Goal: Information Seeking & Learning: Learn about a topic

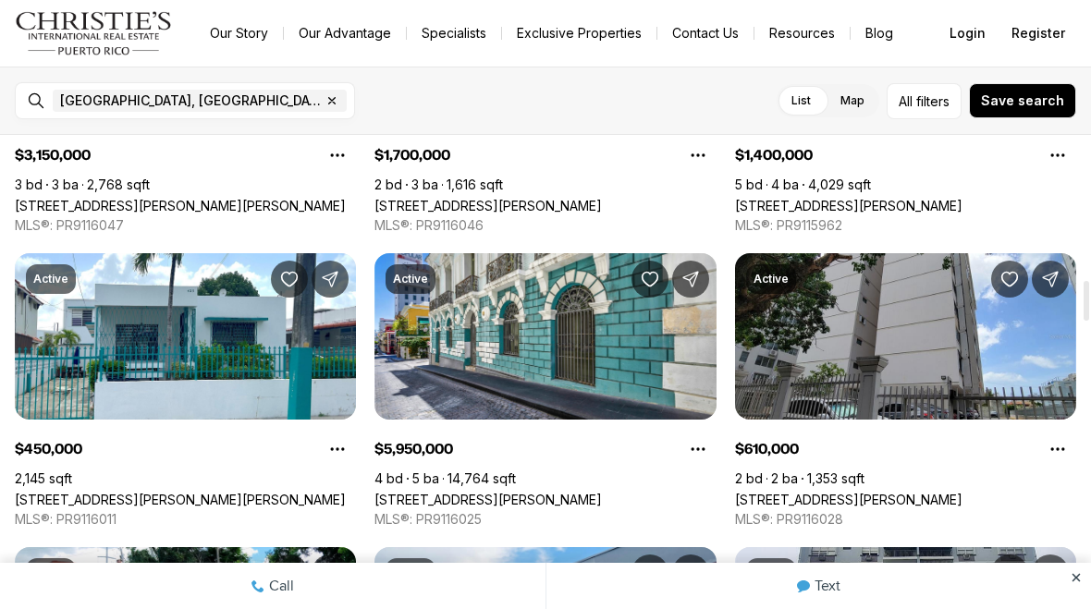
scroll to position [1724, 0]
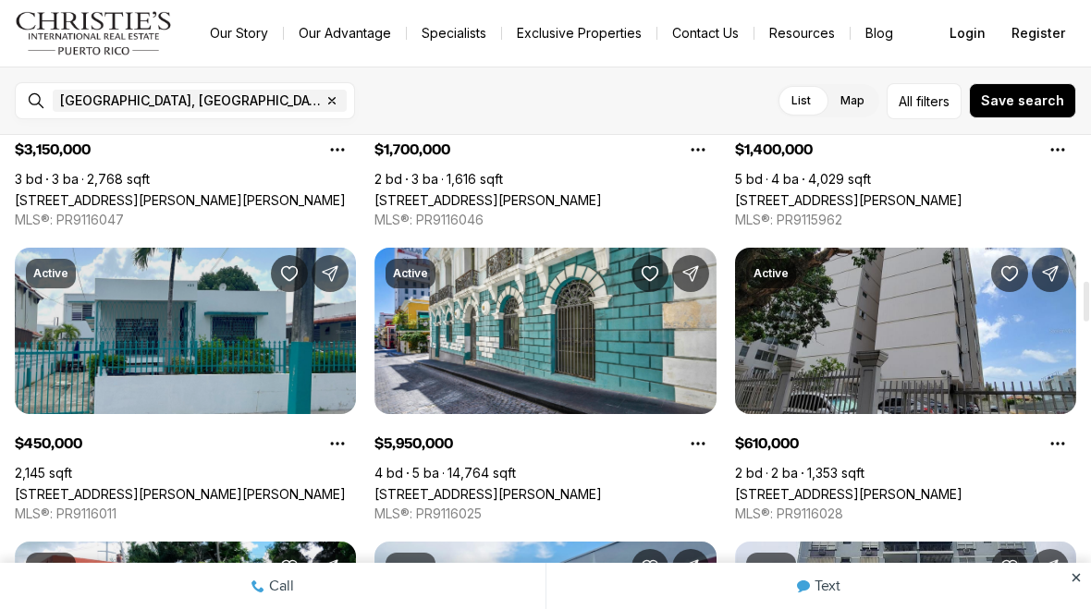
click at [210, 486] on link "423 Francisco Sein URB FLORAL PARK, HATO REY PR, 00917" at bounding box center [180, 494] width 331 height 16
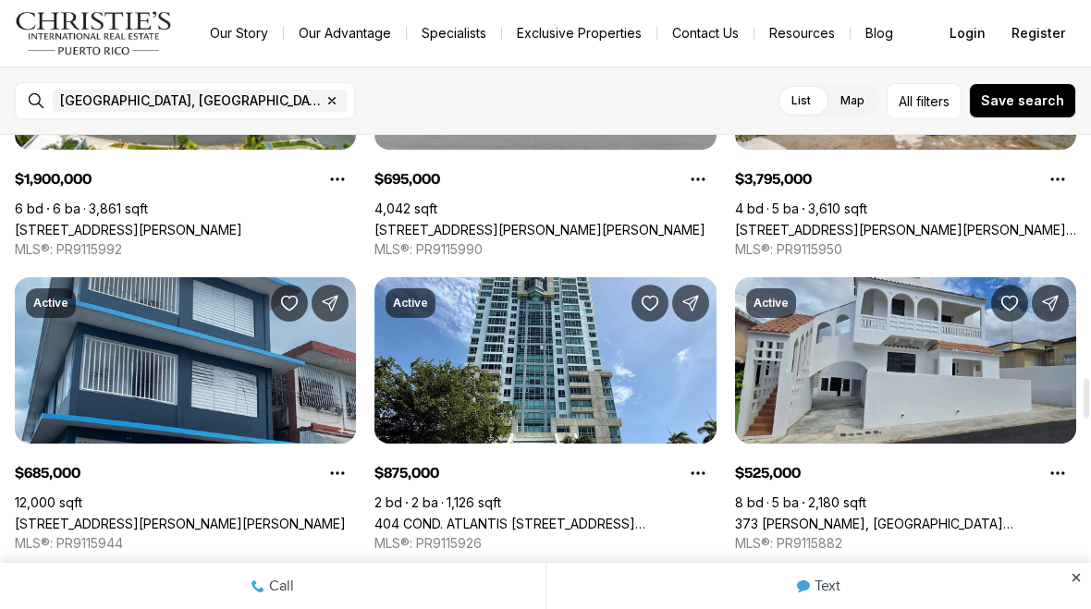
scroll to position [2913, 0]
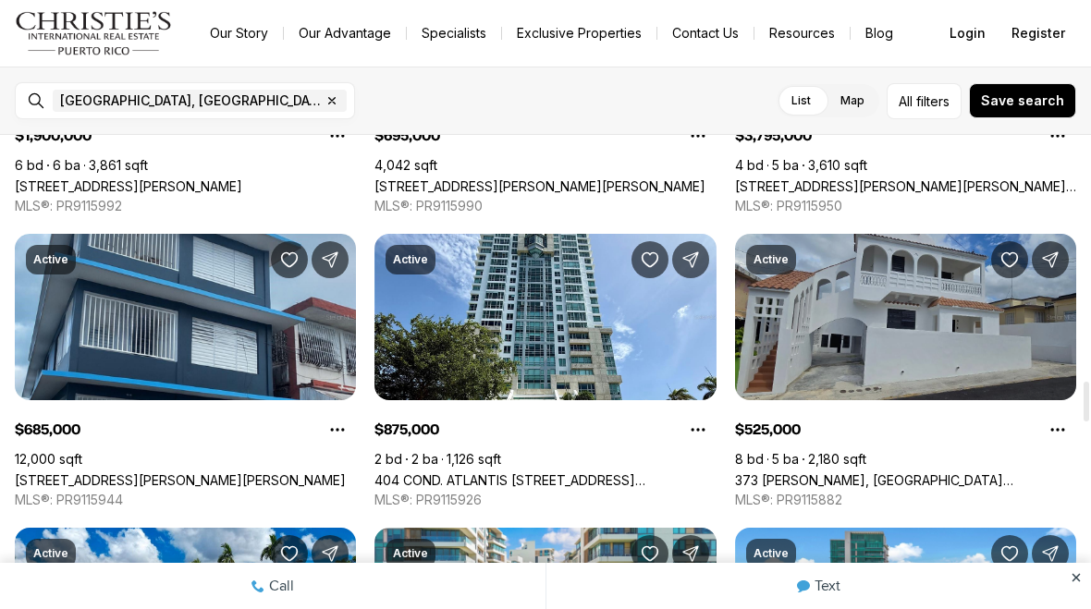
click at [942, 472] on link "373 [PERSON_NAME], [GEOGRAPHIC_DATA][PERSON_NAME], 00901" at bounding box center [905, 480] width 341 height 16
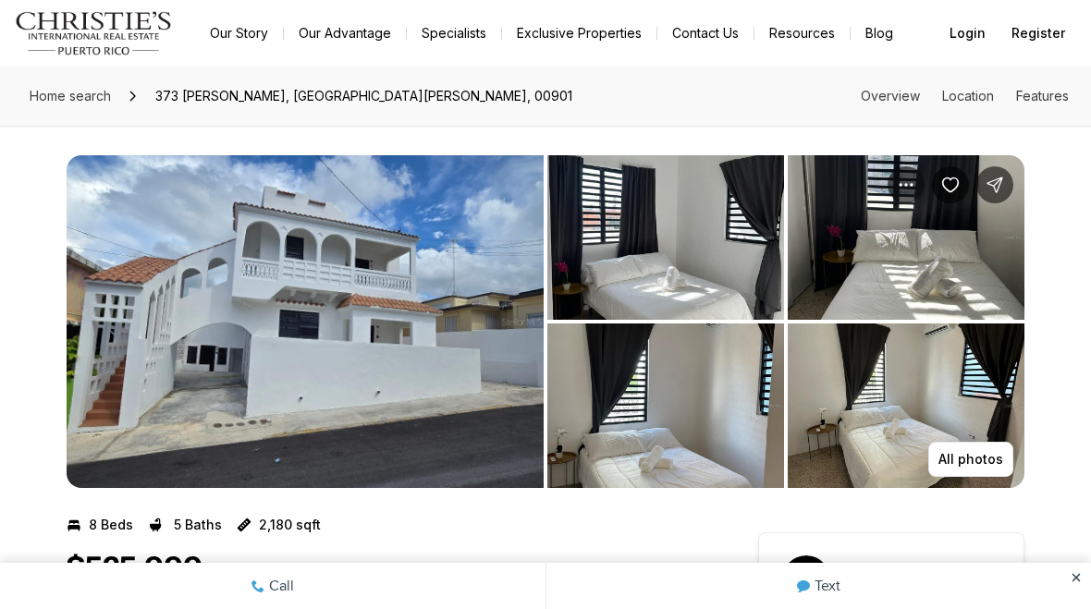
click at [424, 398] on img "View image gallery" at bounding box center [305, 321] width 477 height 333
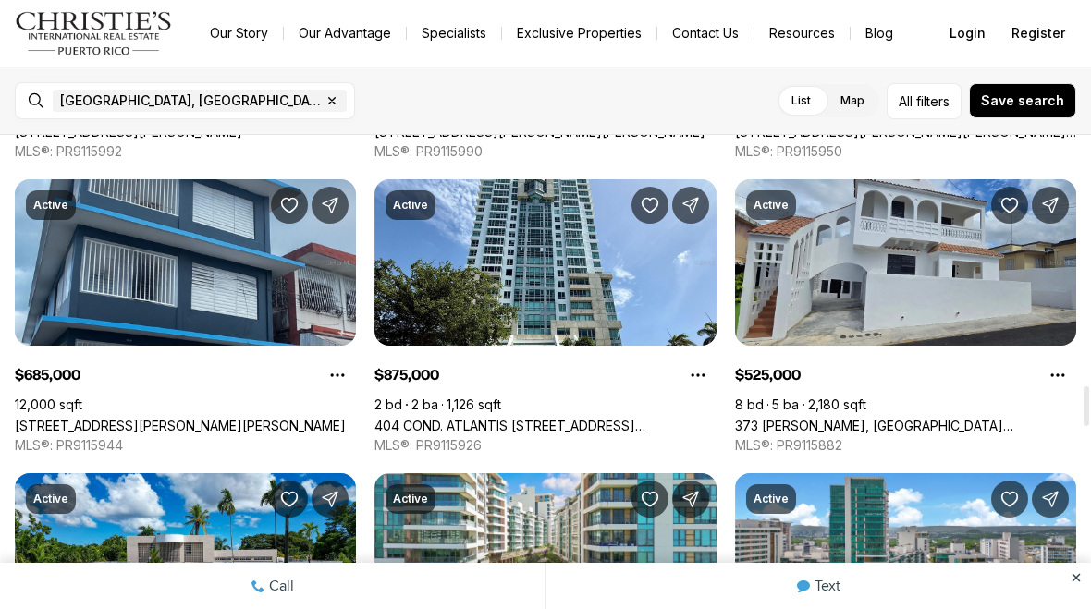
scroll to position [2969, 0]
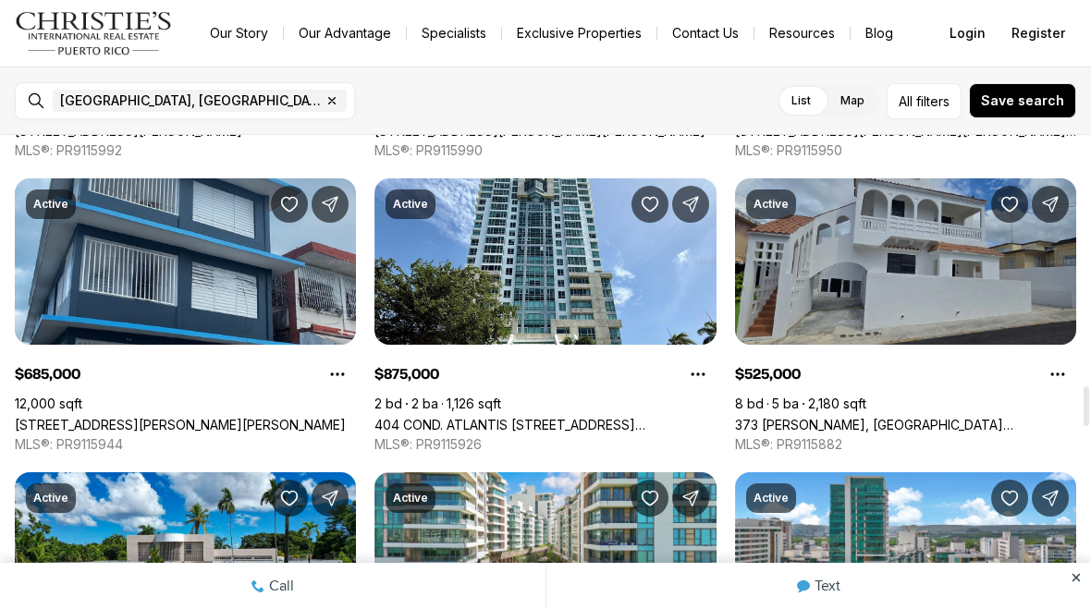
click at [957, 417] on link "373 [PERSON_NAME], [GEOGRAPHIC_DATA][PERSON_NAME], 00901" at bounding box center [905, 425] width 341 height 16
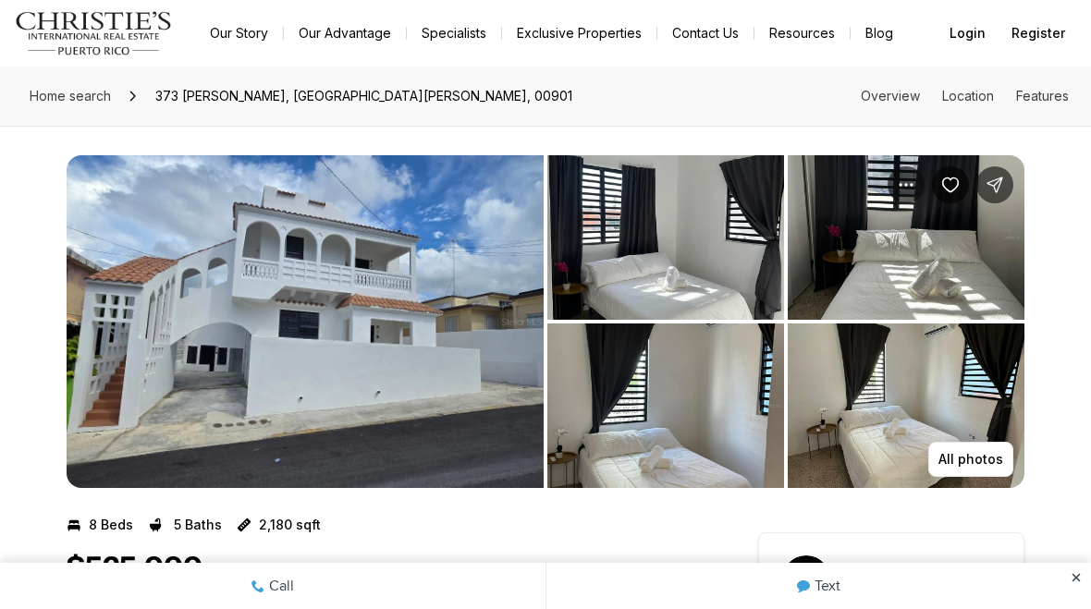
click at [938, 416] on img "View image gallery" at bounding box center [906, 406] width 237 height 165
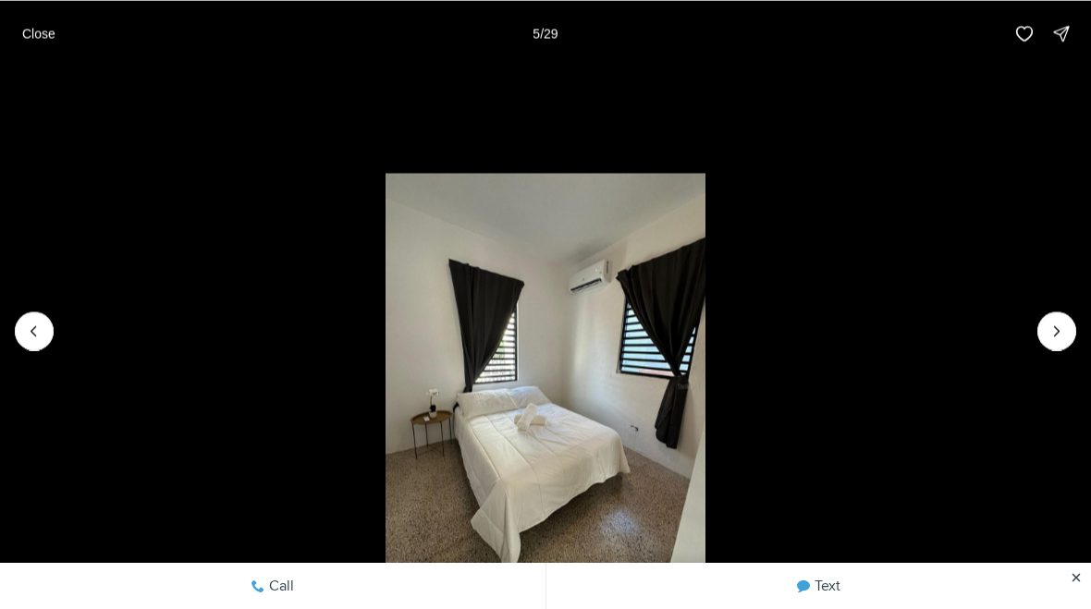
click at [991, 445] on li "5 of 29" at bounding box center [545, 331] width 1091 height 528
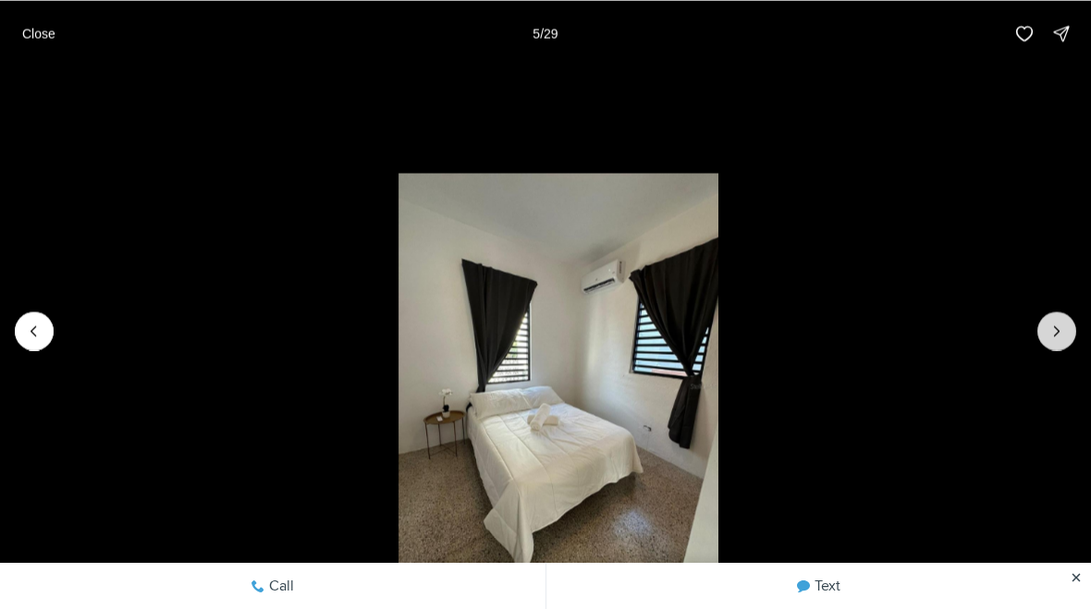
click at [1065, 323] on icon "Next slide" at bounding box center [1057, 331] width 18 height 18
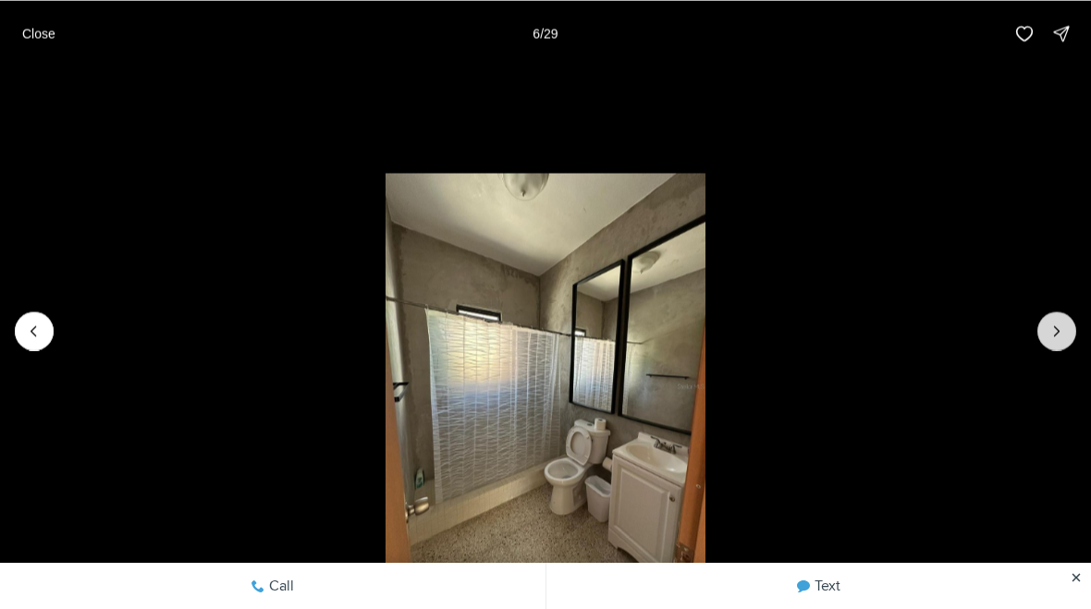
click at [1062, 330] on icon "Next slide" at bounding box center [1057, 331] width 18 height 18
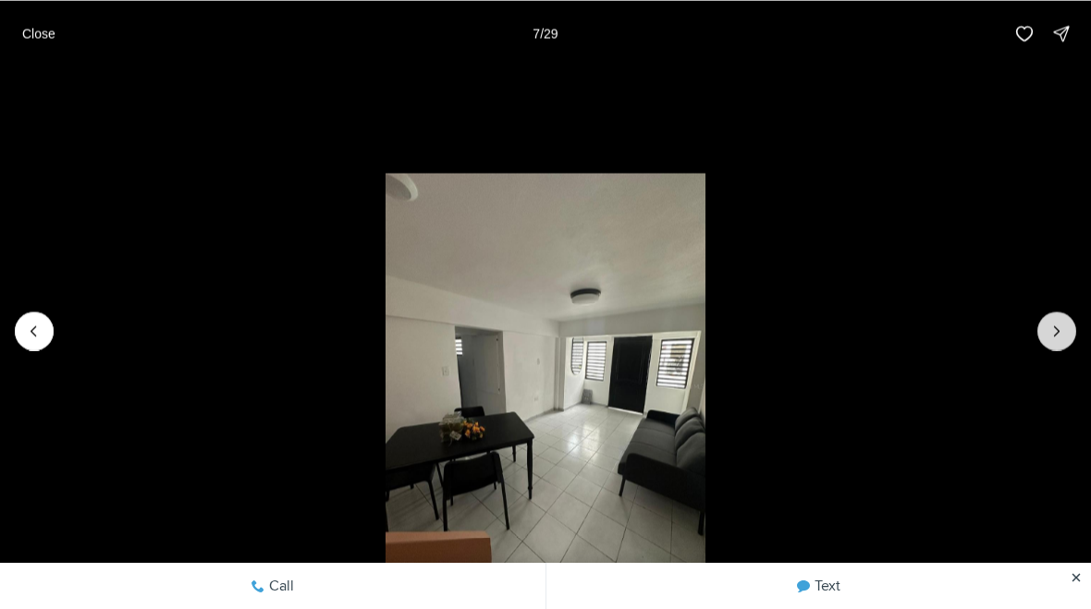
click at [1060, 334] on icon "Next slide" at bounding box center [1057, 331] width 18 height 18
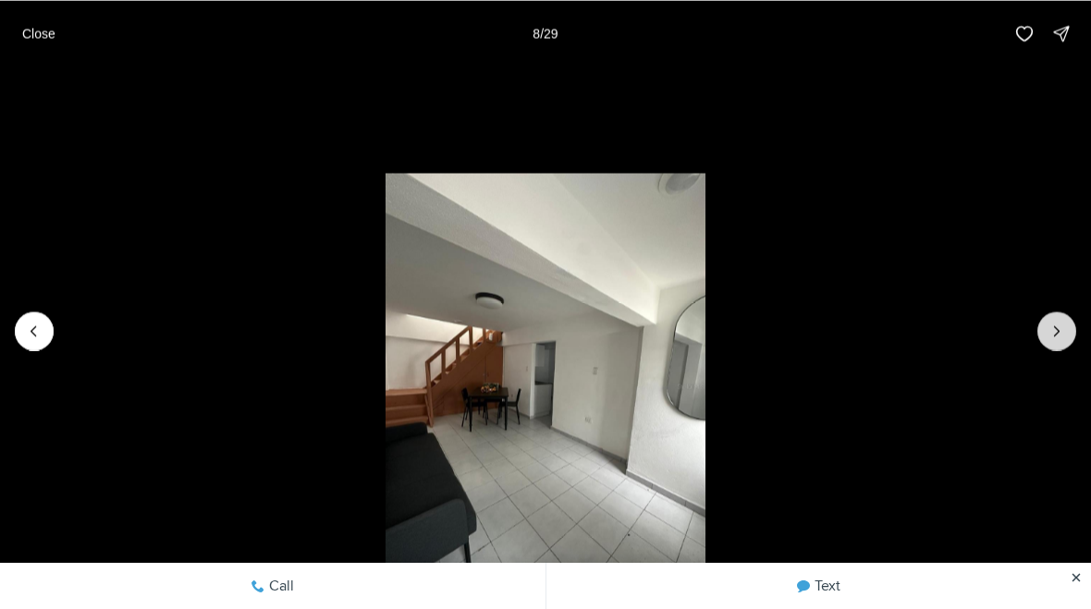
click at [1060, 336] on icon "Next slide" at bounding box center [1057, 331] width 18 height 18
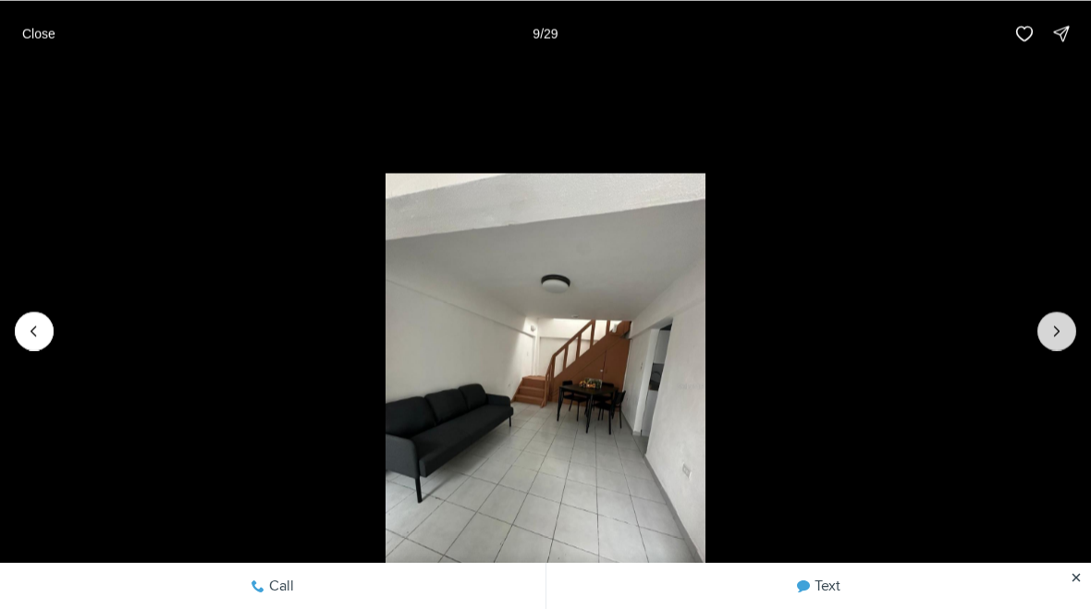
click at [1062, 334] on icon "Next slide" at bounding box center [1057, 331] width 18 height 18
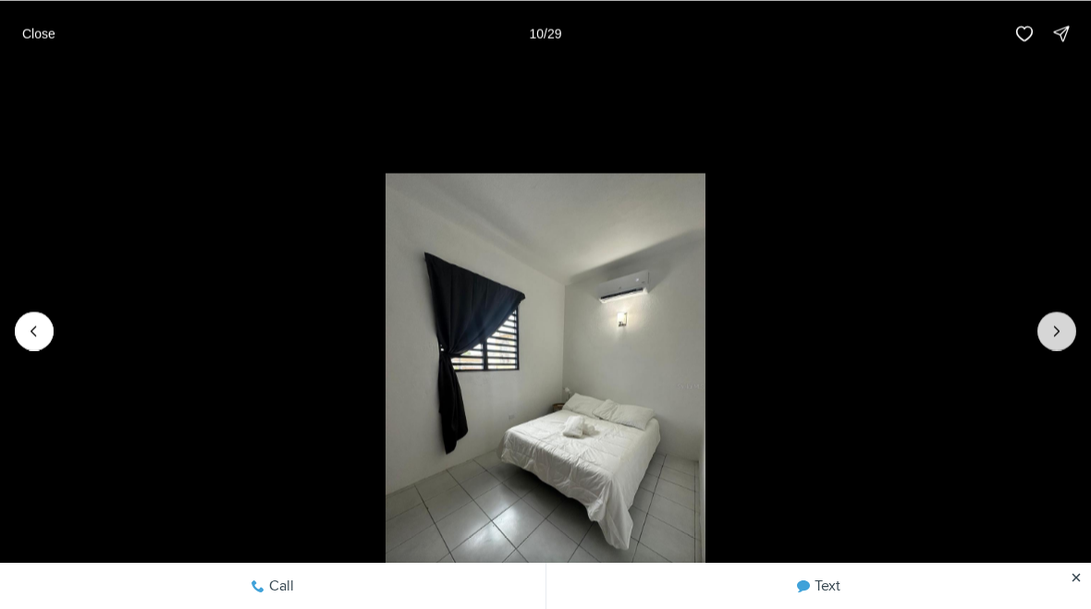
click at [1064, 334] on icon "Next slide" at bounding box center [1057, 331] width 18 height 18
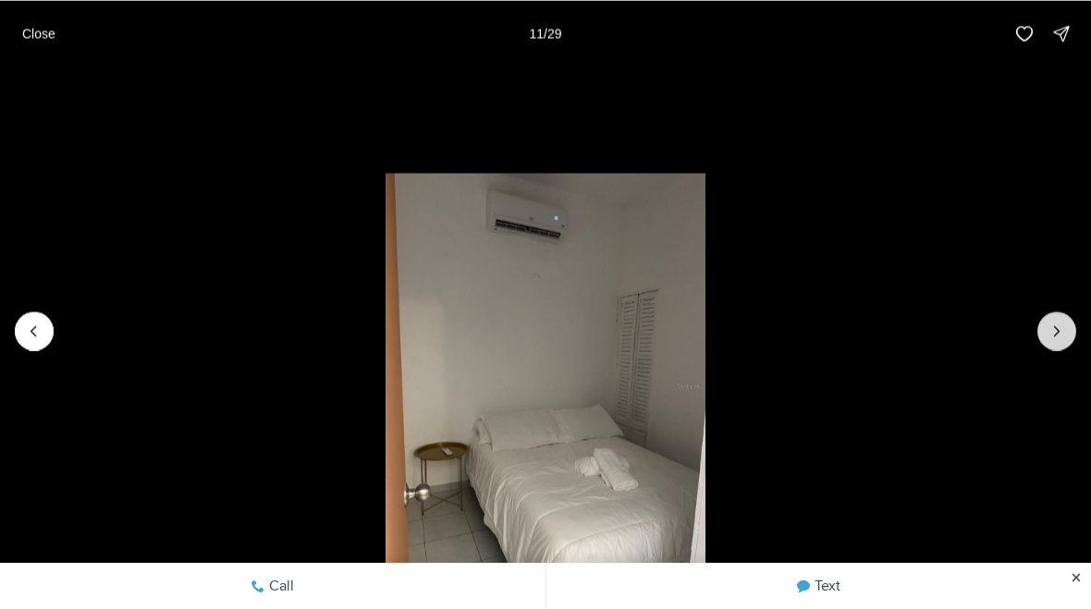
click at [1065, 333] on icon "Next slide" at bounding box center [1057, 331] width 18 height 18
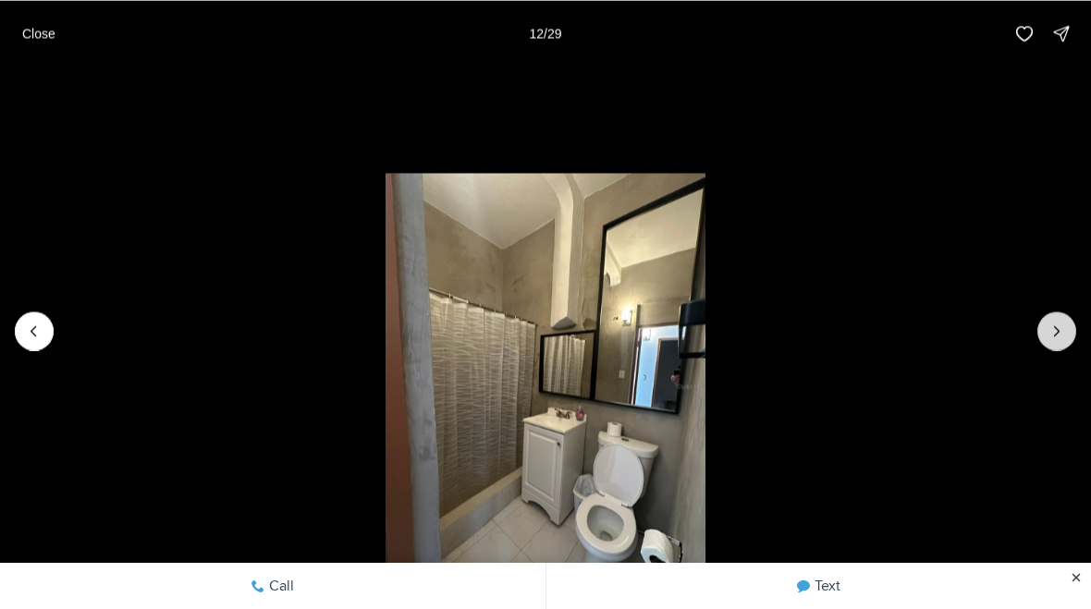
click at [1062, 325] on icon "Next slide" at bounding box center [1057, 331] width 18 height 18
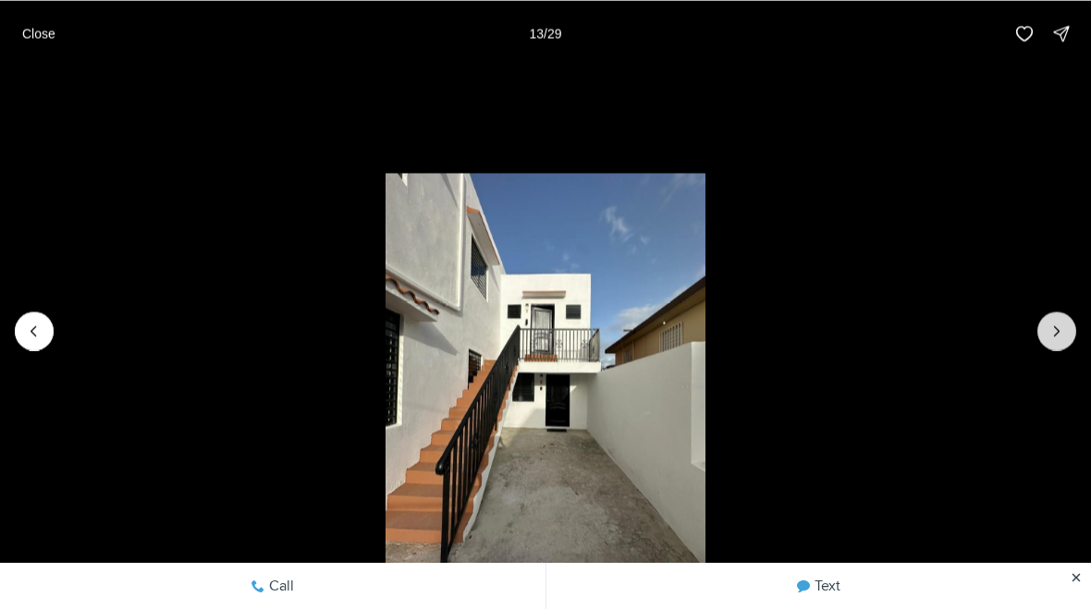
click at [1063, 332] on icon "Next slide" at bounding box center [1057, 331] width 18 height 18
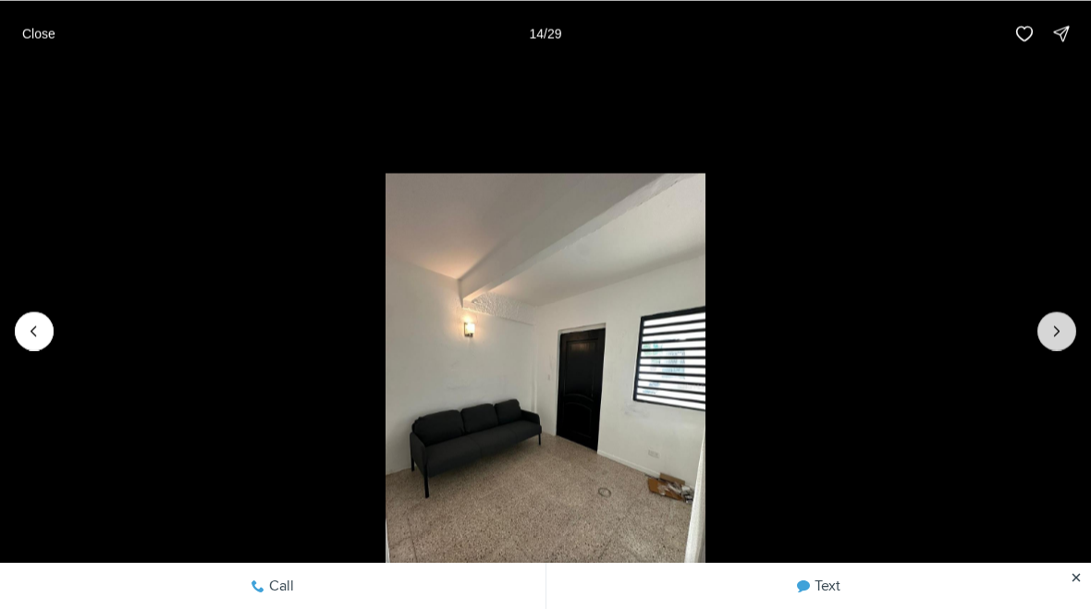
click at [1064, 325] on icon "Next slide" at bounding box center [1057, 331] width 18 height 18
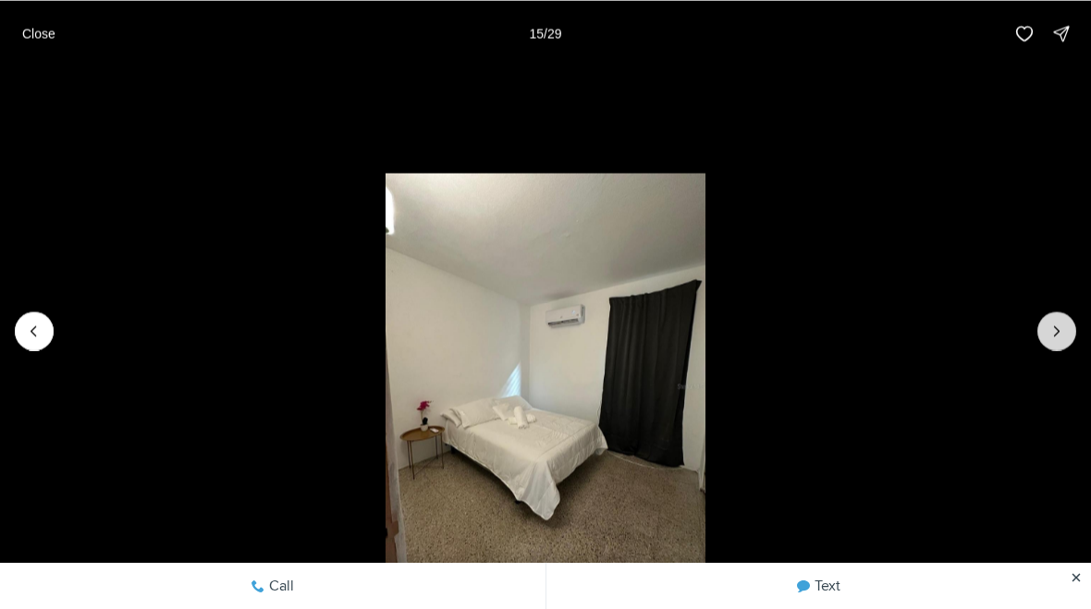
click at [1062, 323] on icon "Next slide" at bounding box center [1057, 331] width 18 height 18
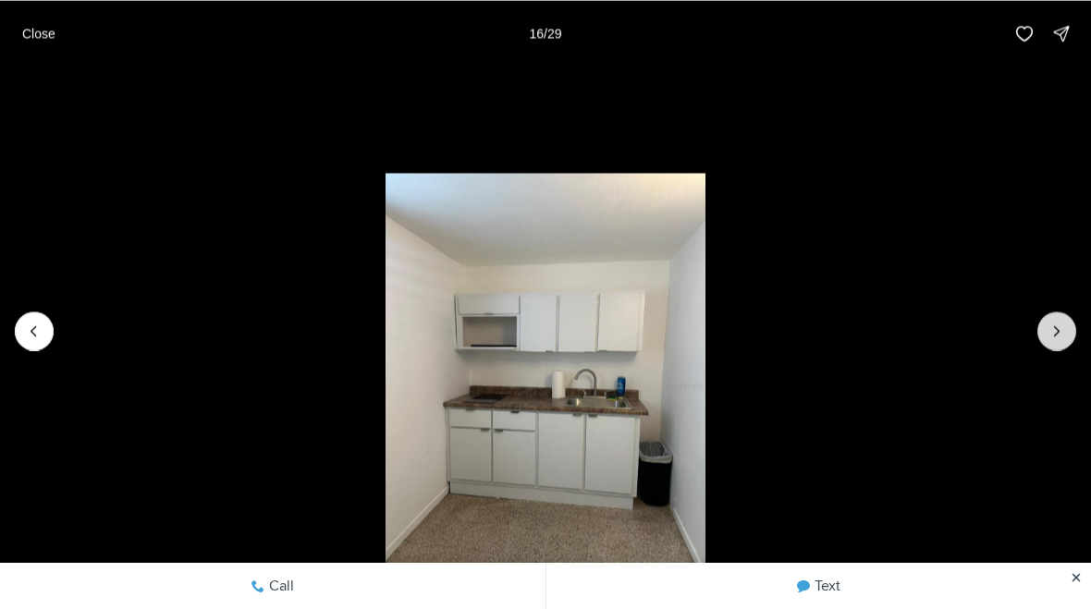
click at [1064, 323] on icon "Next slide" at bounding box center [1057, 331] width 18 height 18
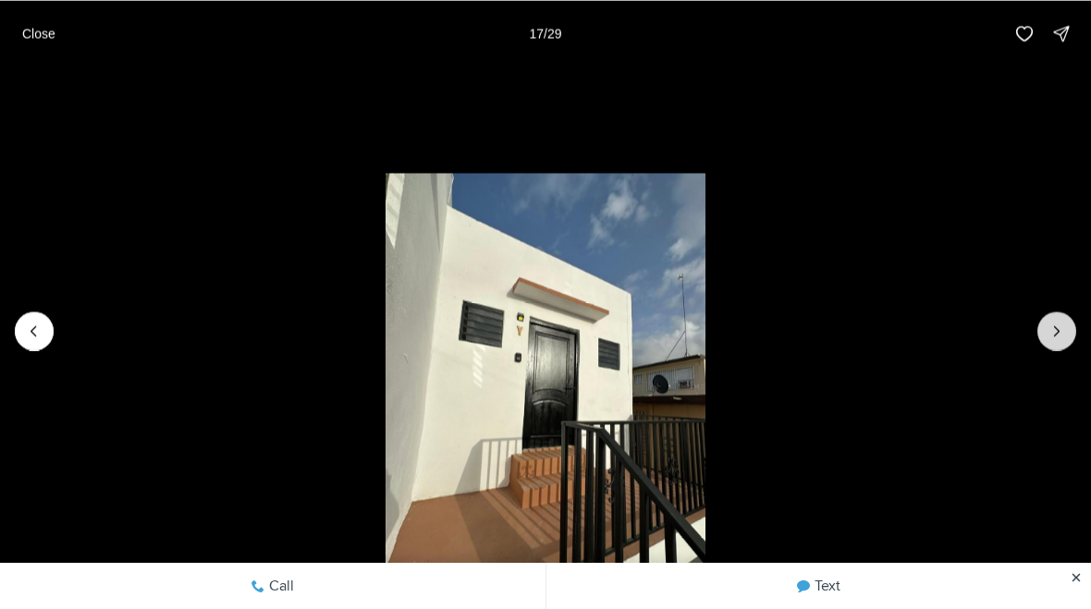
click at [1067, 324] on button "Next slide" at bounding box center [1056, 331] width 39 height 39
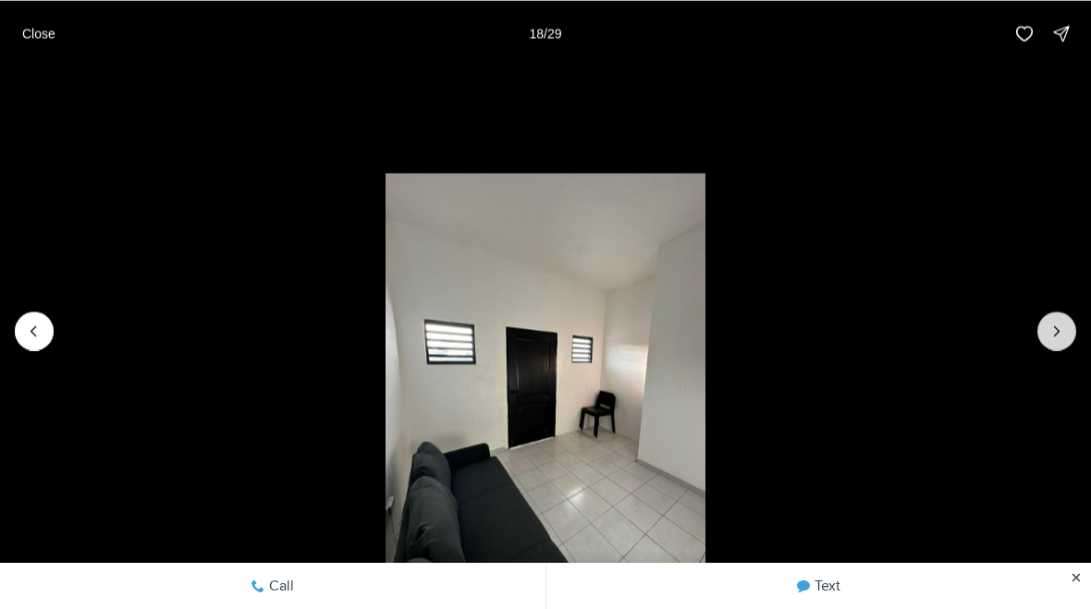
click at [1066, 324] on button "Next slide" at bounding box center [1056, 331] width 39 height 39
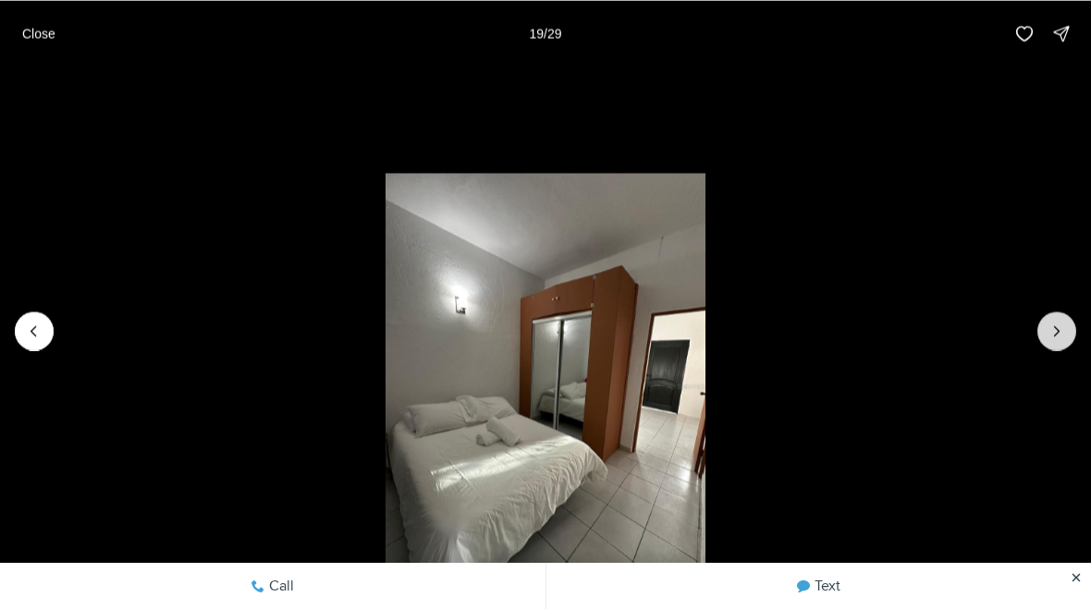
click at [1066, 324] on button "Next slide" at bounding box center [1056, 331] width 39 height 39
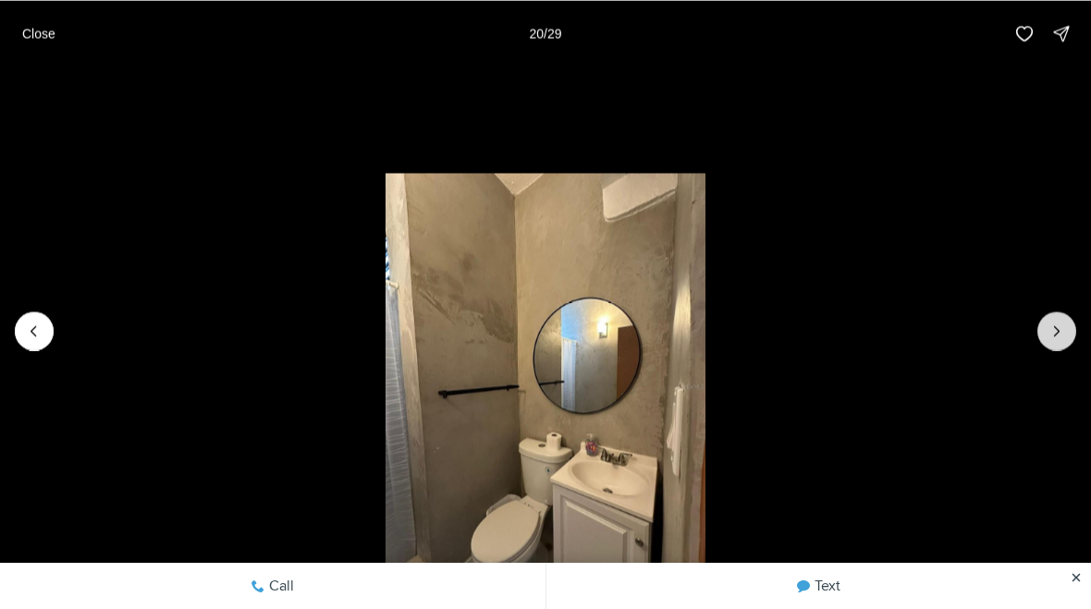
click at [1070, 323] on button "Next slide" at bounding box center [1056, 331] width 39 height 39
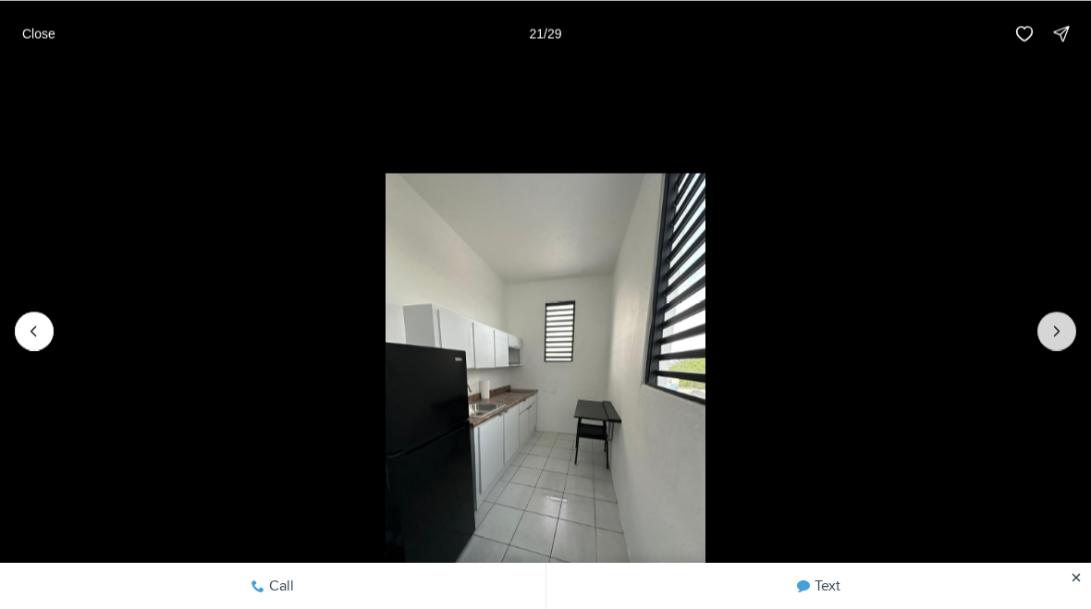
click at [1066, 323] on button "Next slide" at bounding box center [1056, 331] width 39 height 39
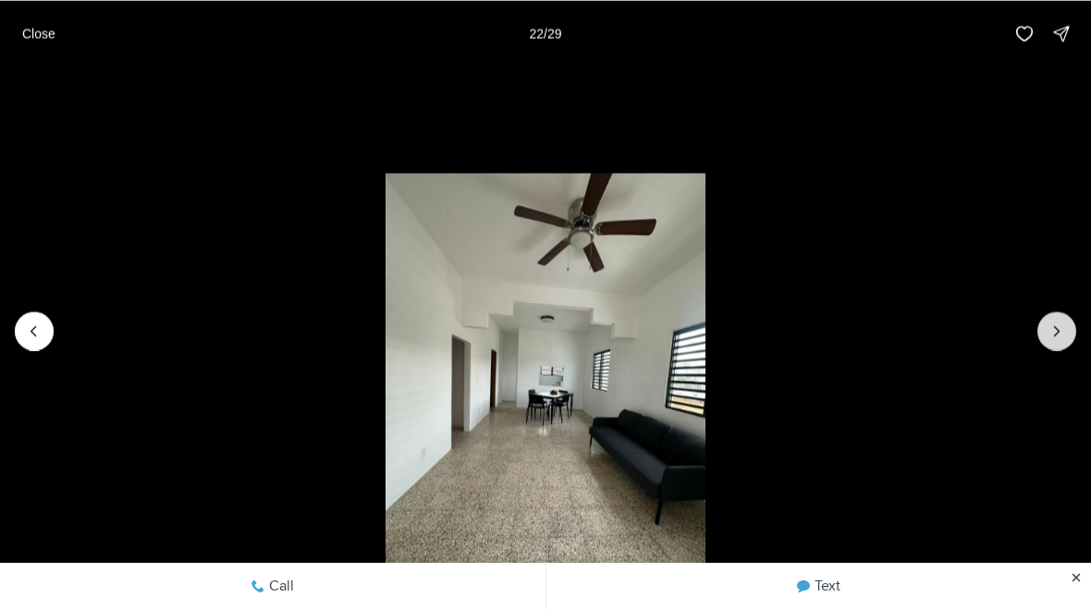
click at [1065, 322] on icon "Next slide" at bounding box center [1057, 331] width 18 height 18
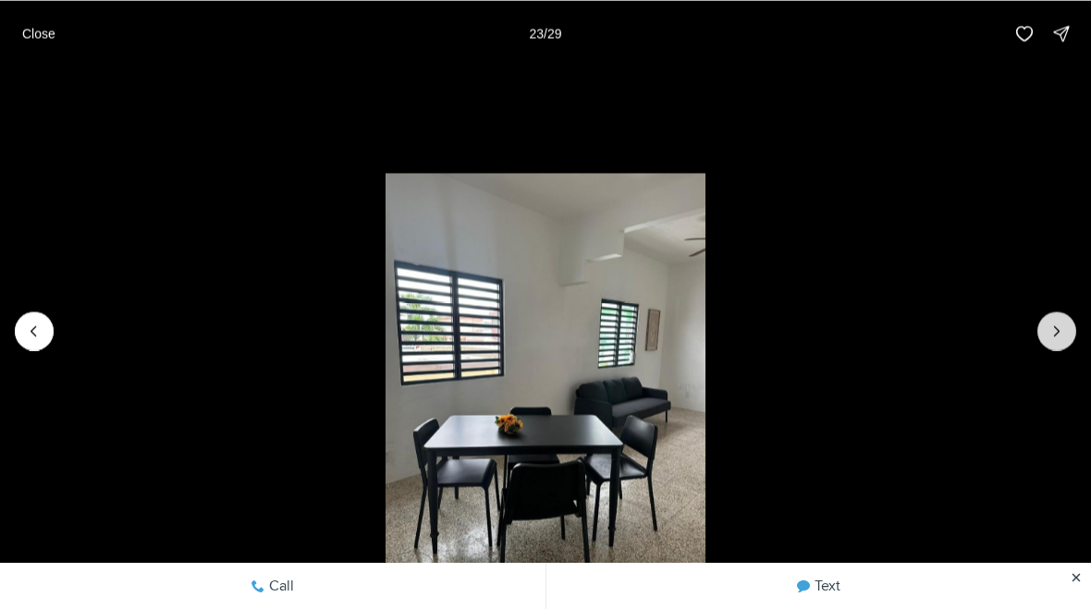
click at [1066, 323] on button "Next slide" at bounding box center [1056, 331] width 39 height 39
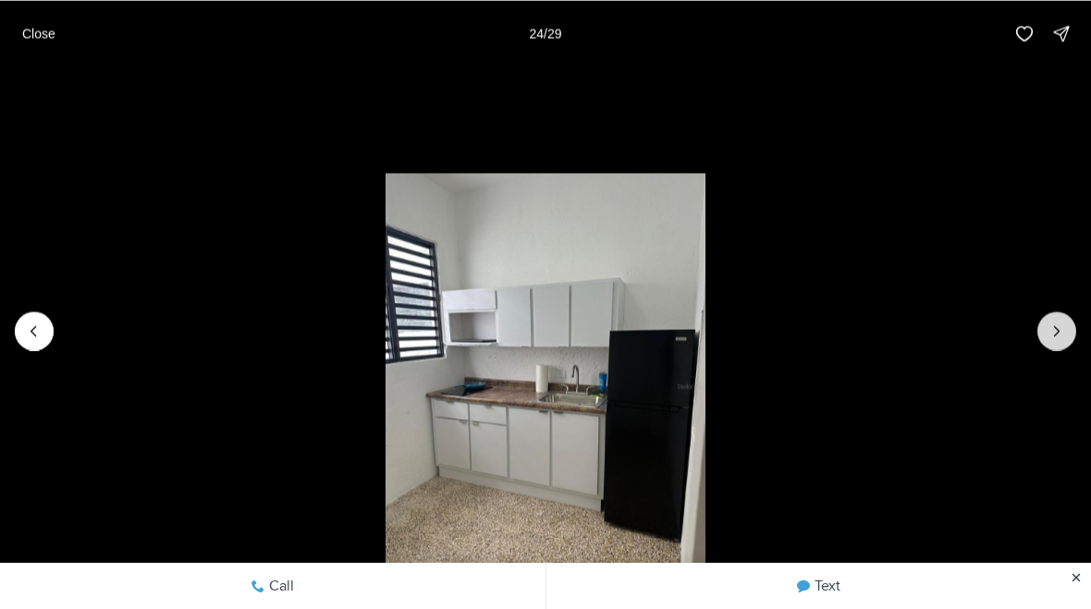
click at [1066, 320] on button "Next slide" at bounding box center [1056, 331] width 39 height 39
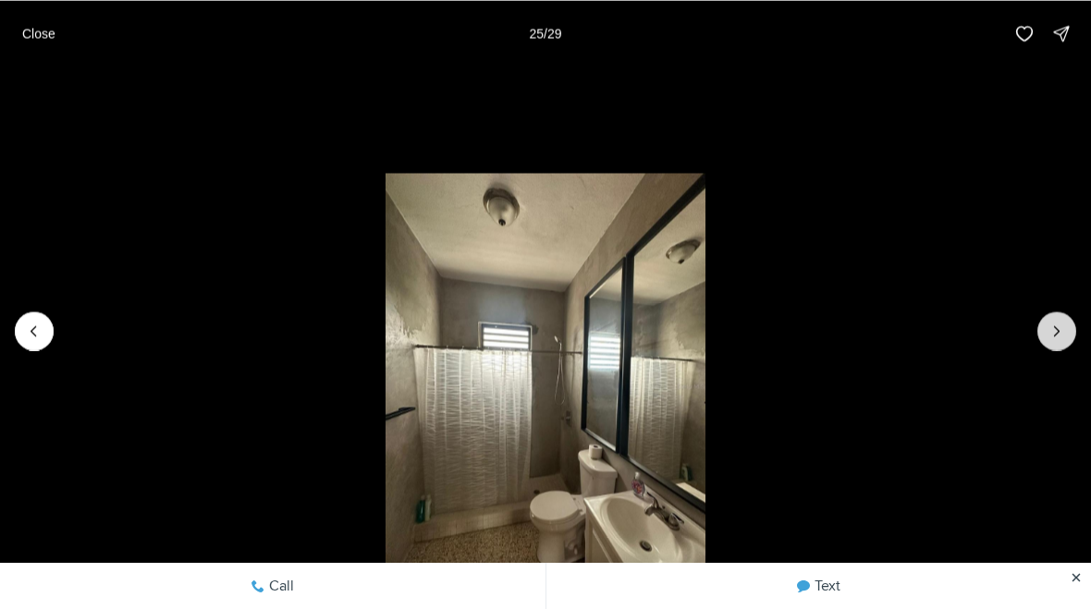
click at [1064, 321] on button "Next slide" at bounding box center [1056, 331] width 39 height 39
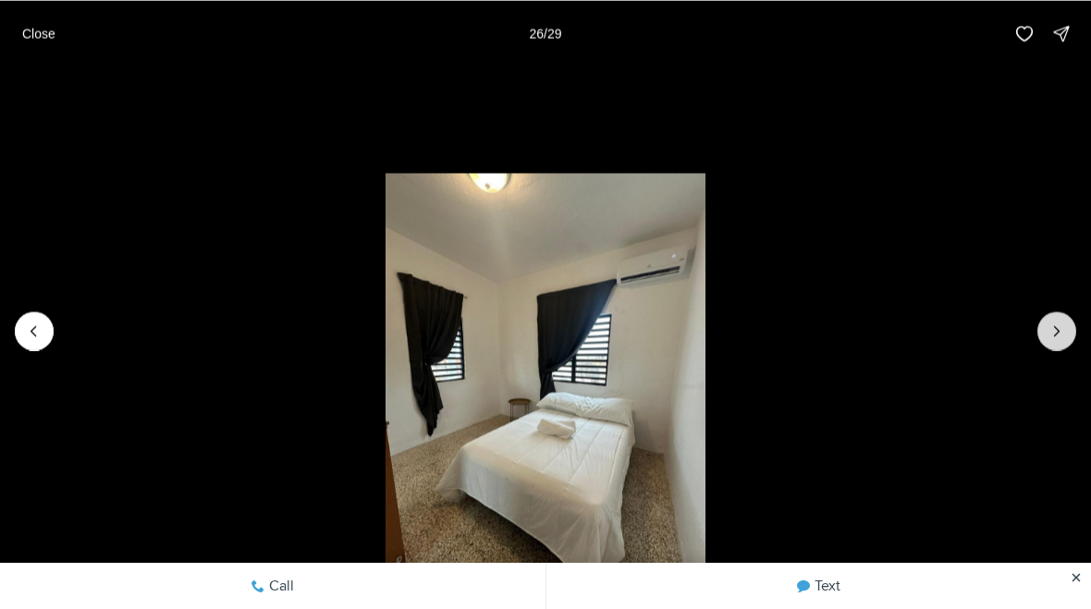
click at [1065, 318] on button "Next slide" at bounding box center [1056, 331] width 39 height 39
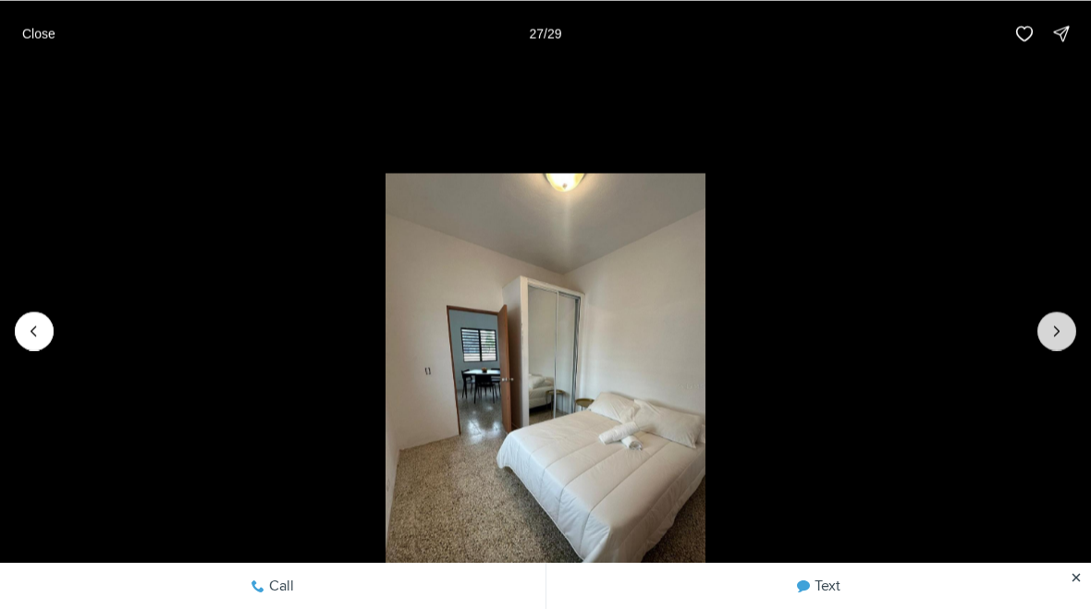
click at [1066, 321] on button "Next slide" at bounding box center [1056, 331] width 39 height 39
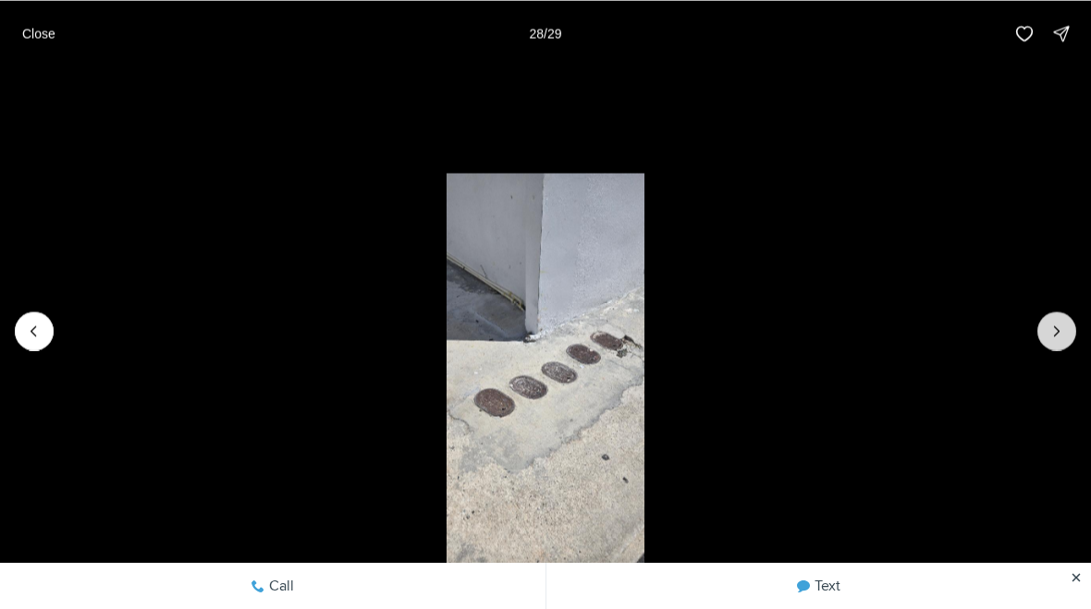
click at [1064, 321] on button "Next slide" at bounding box center [1056, 331] width 39 height 39
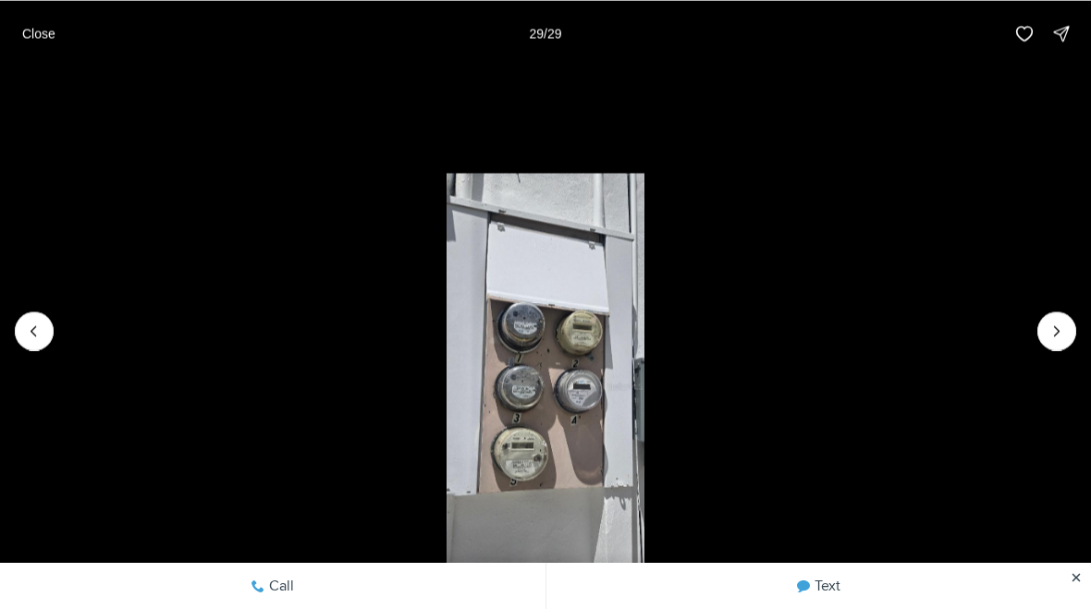
click at [1064, 325] on div at bounding box center [1056, 331] width 39 height 39
click at [1060, 326] on div at bounding box center [1056, 331] width 39 height 39
click at [63, 31] on button "Close" at bounding box center [38, 33] width 55 height 37
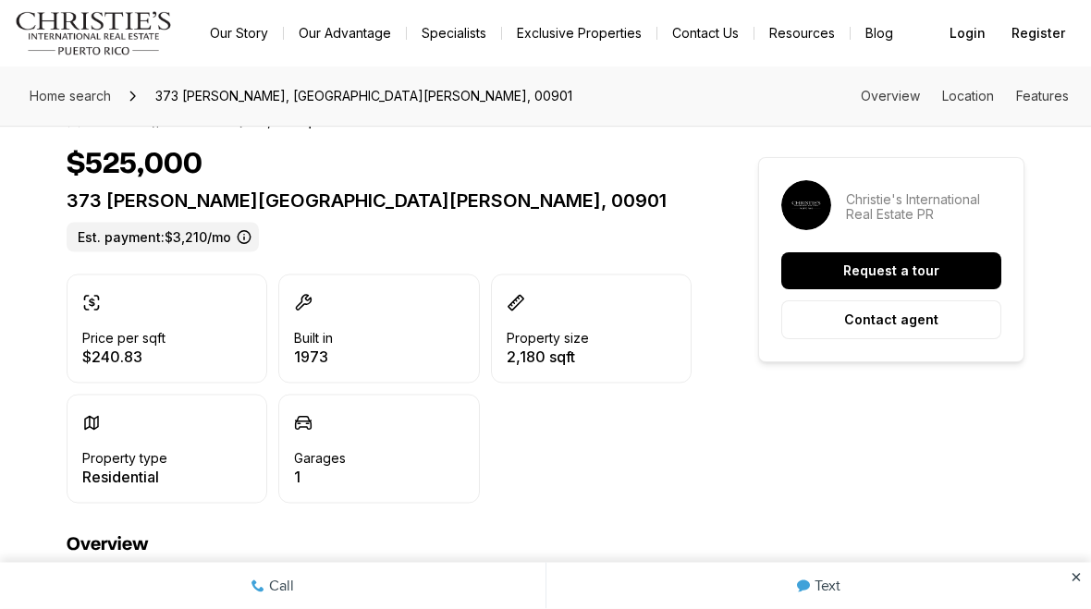
scroll to position [349, 0]
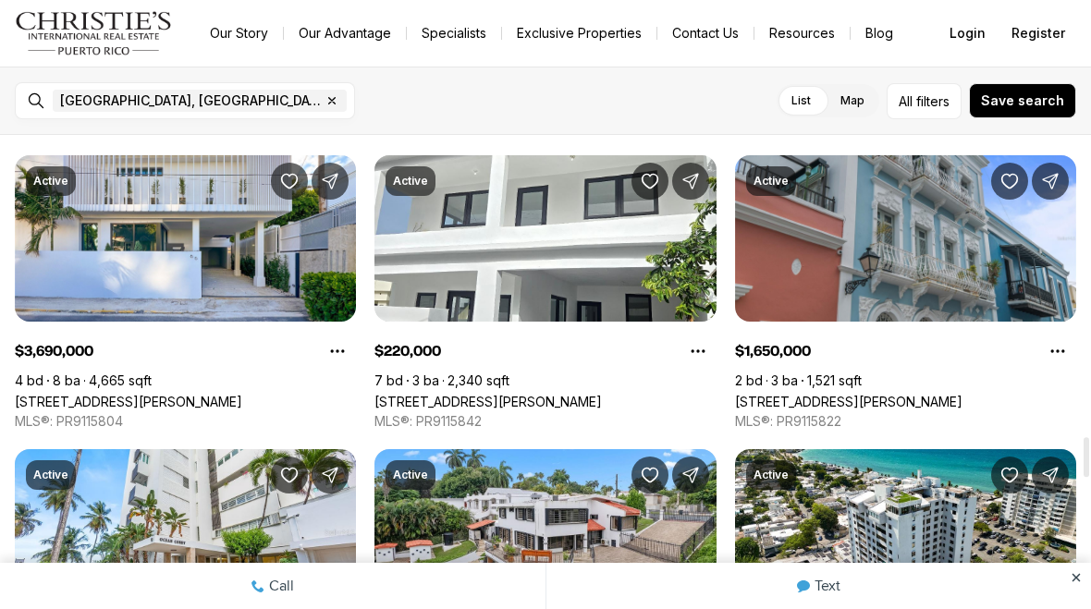
scroll to position [3564, 0]
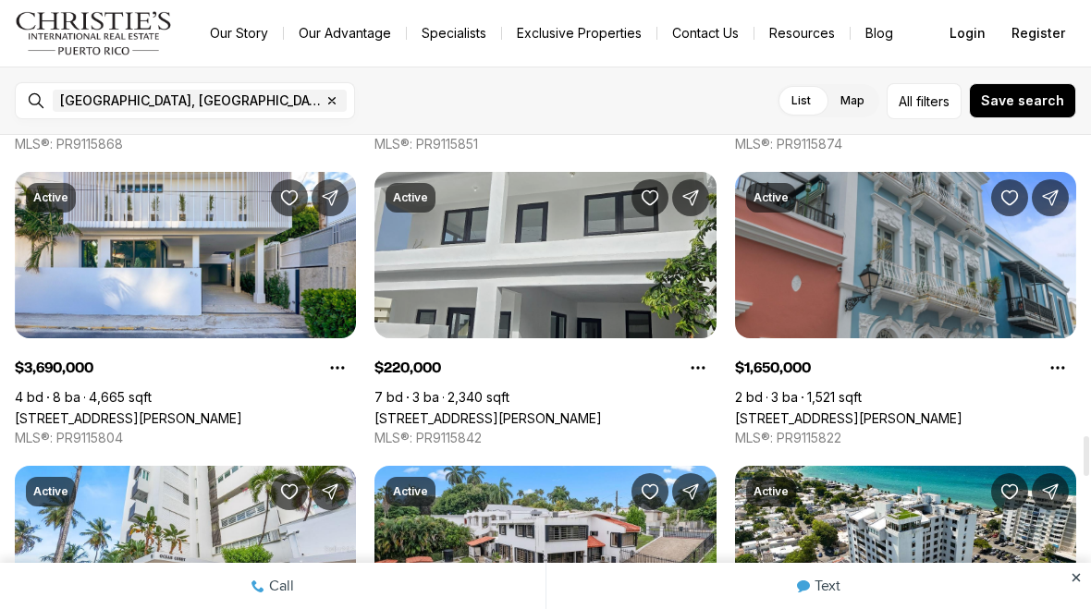
click at [602, 411] on link "[STREET_ADDRESS][PERSON_NAME]" at bounding box center [487, 419] width 227 height 16
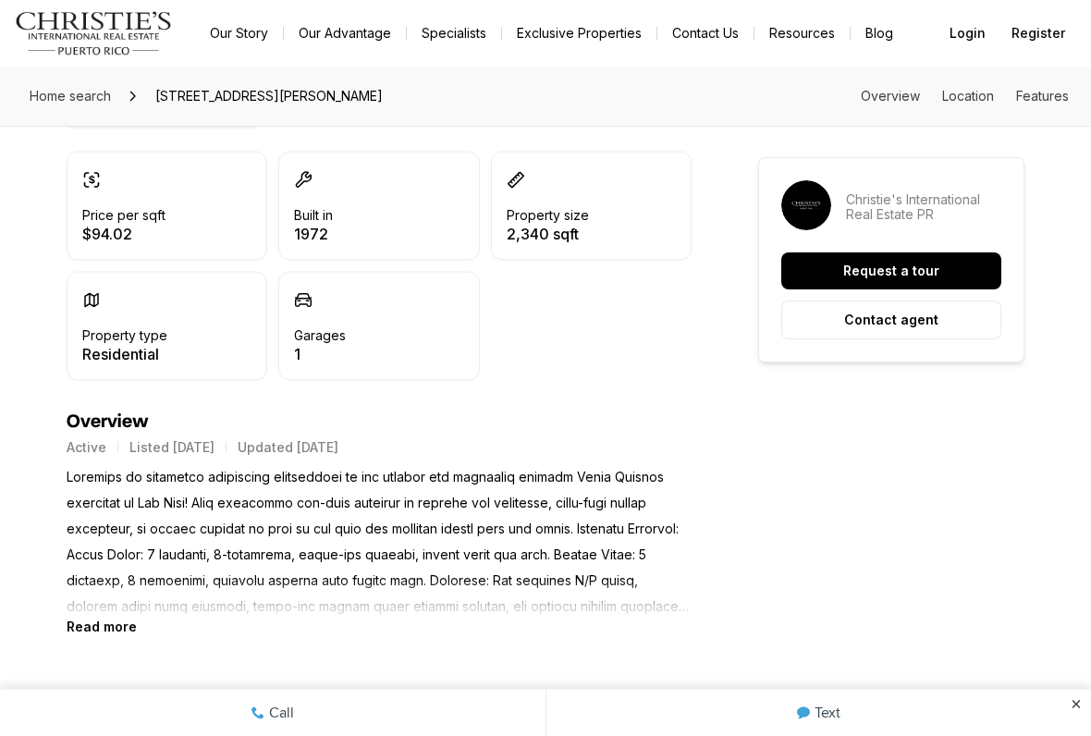
scroll to position [531, 0]
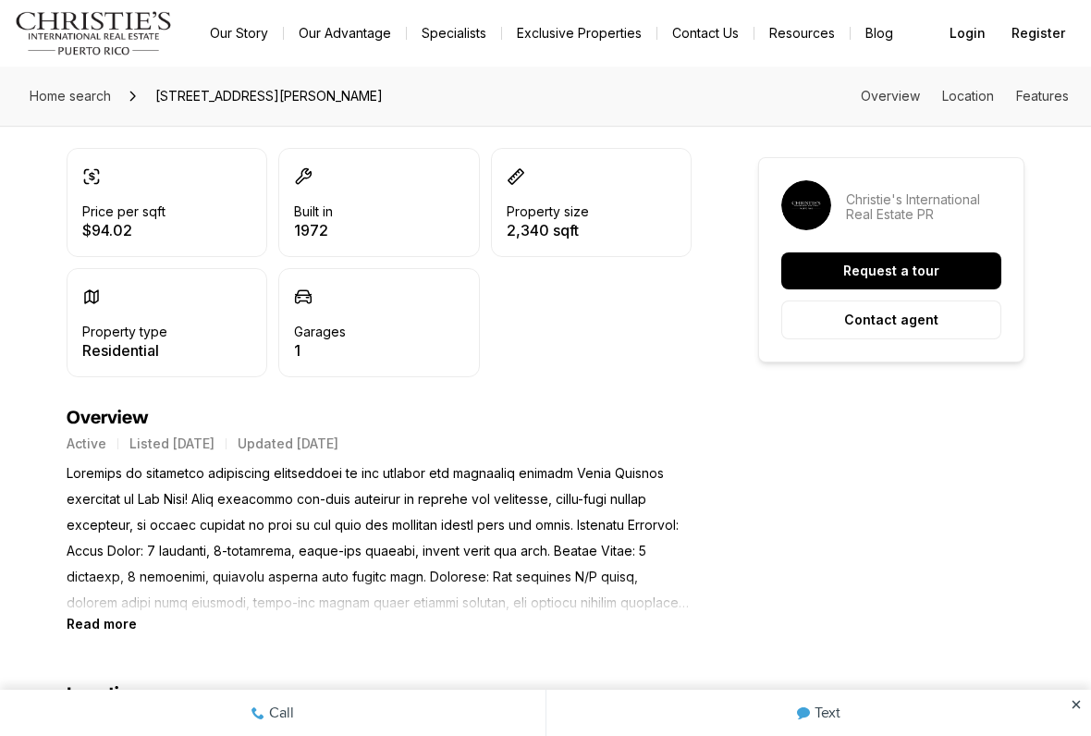
click at [121, 608] on b "Read more" at bounding box center [102, 624] width 70 height 16
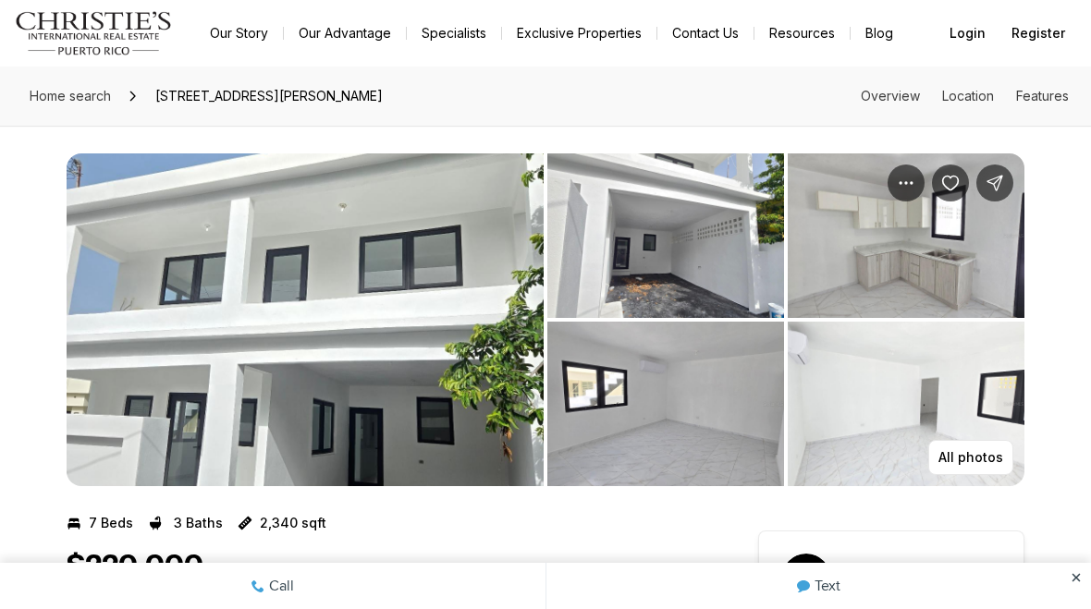
scroll to position [0, 0]
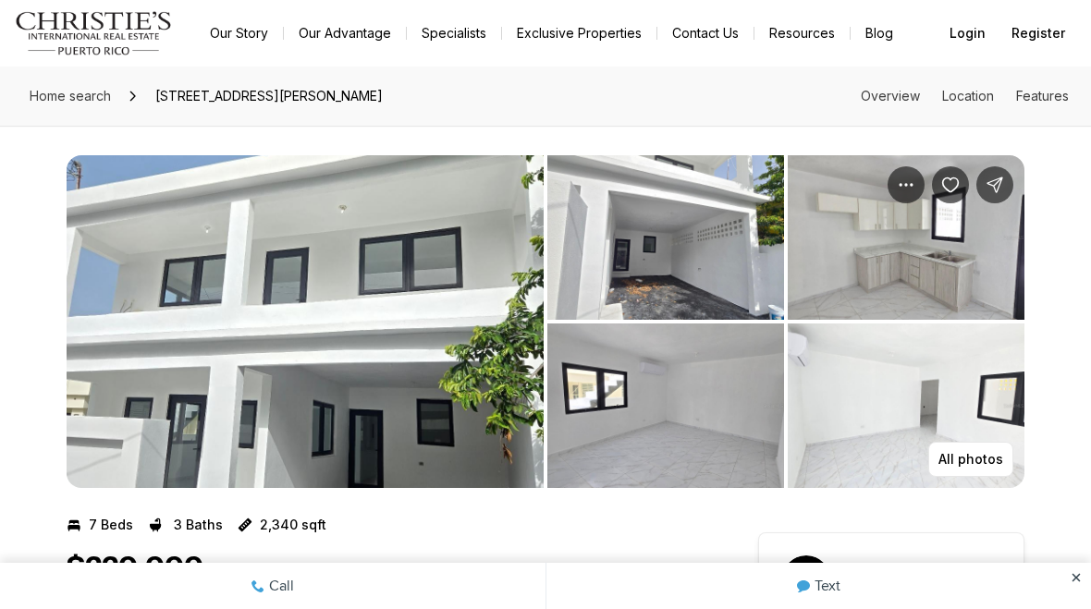
click at [412, 411] on img "View image gallery" at bounding box center [305, 321] width 477 height 333
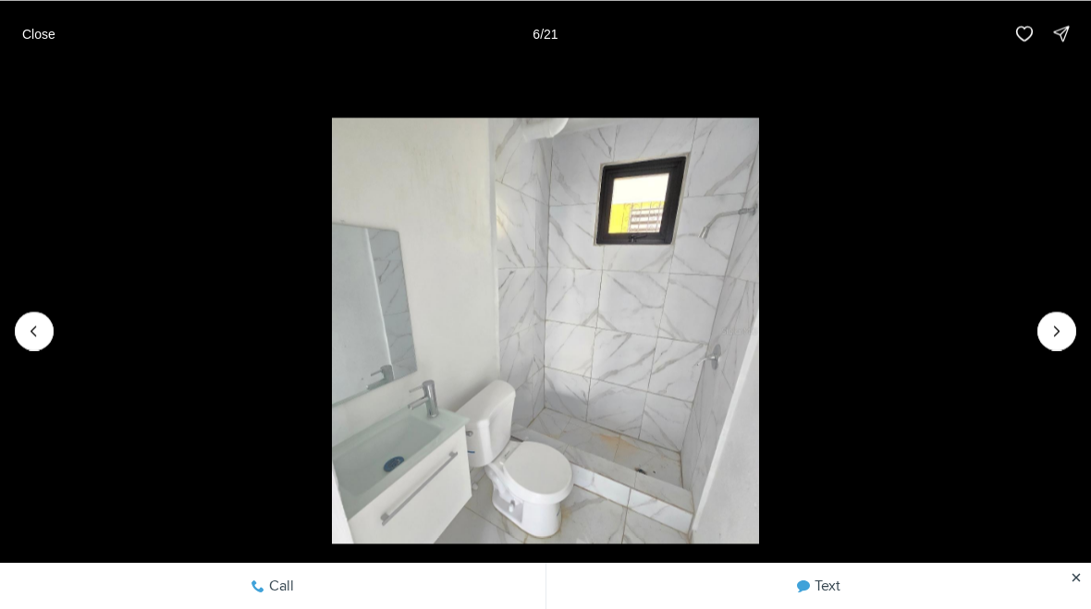
click at [751, 428] on img "6 of 21" at bounding box center [545, 330] width 426 height 426
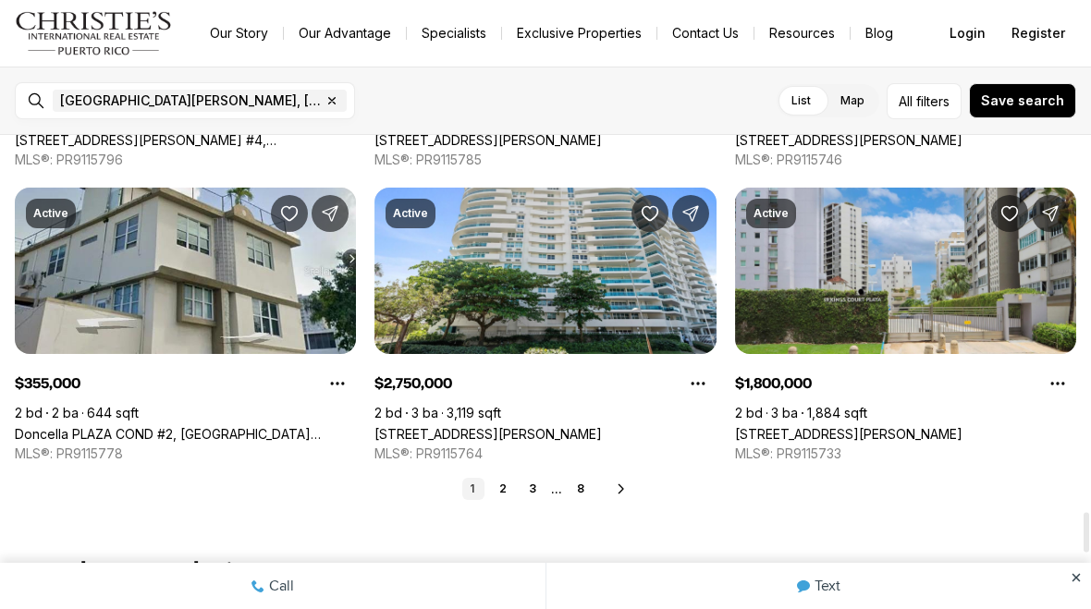
scroll to position [4470, 0]
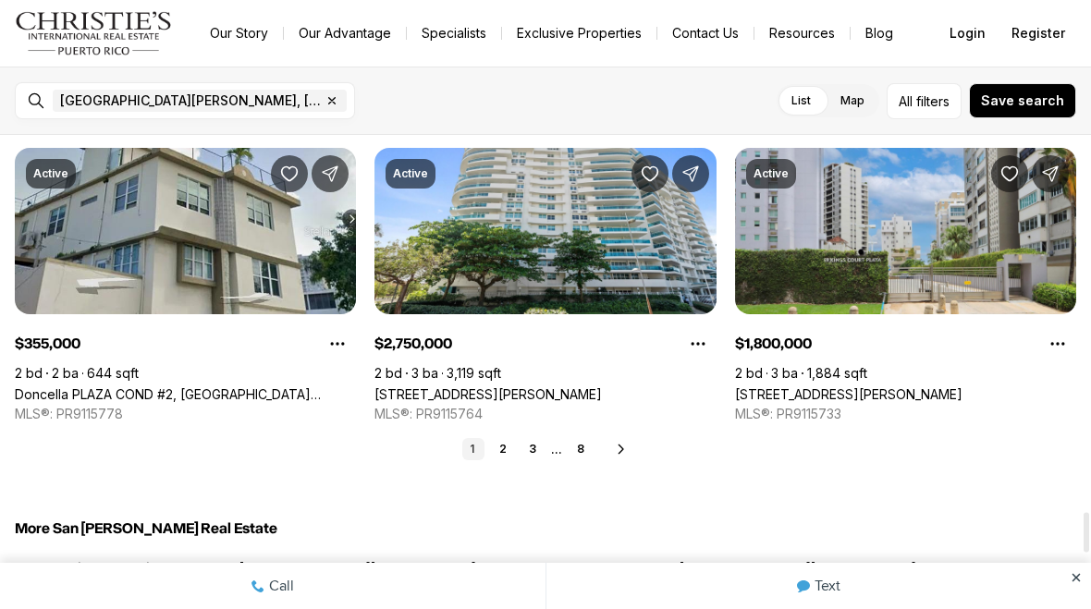
click at [617, 451] on icon at bounding box center [621, 449] width 15 height 15
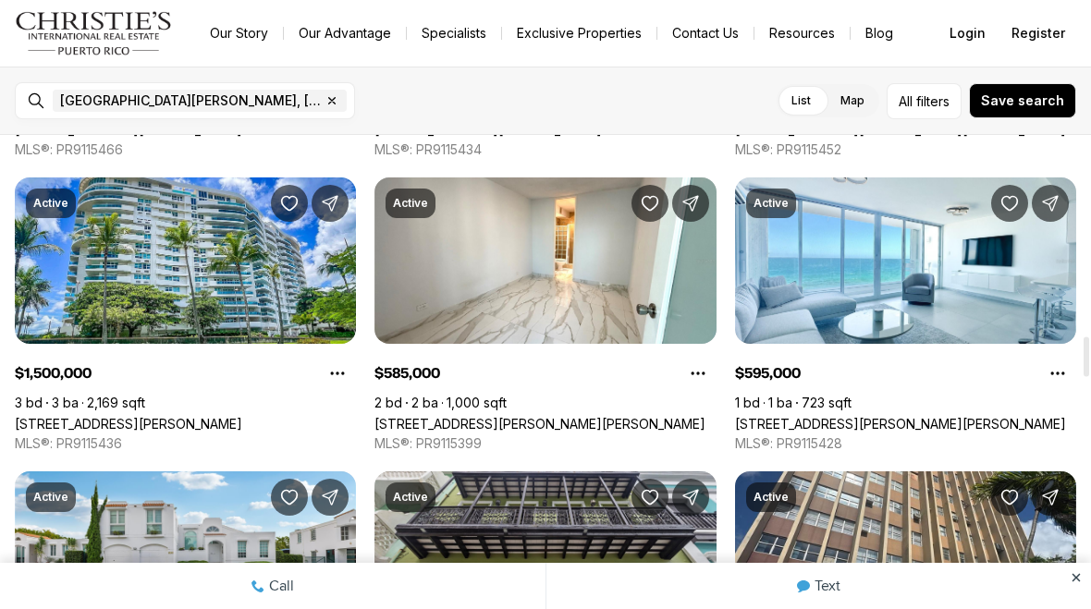
scroll to position [2382, 0]
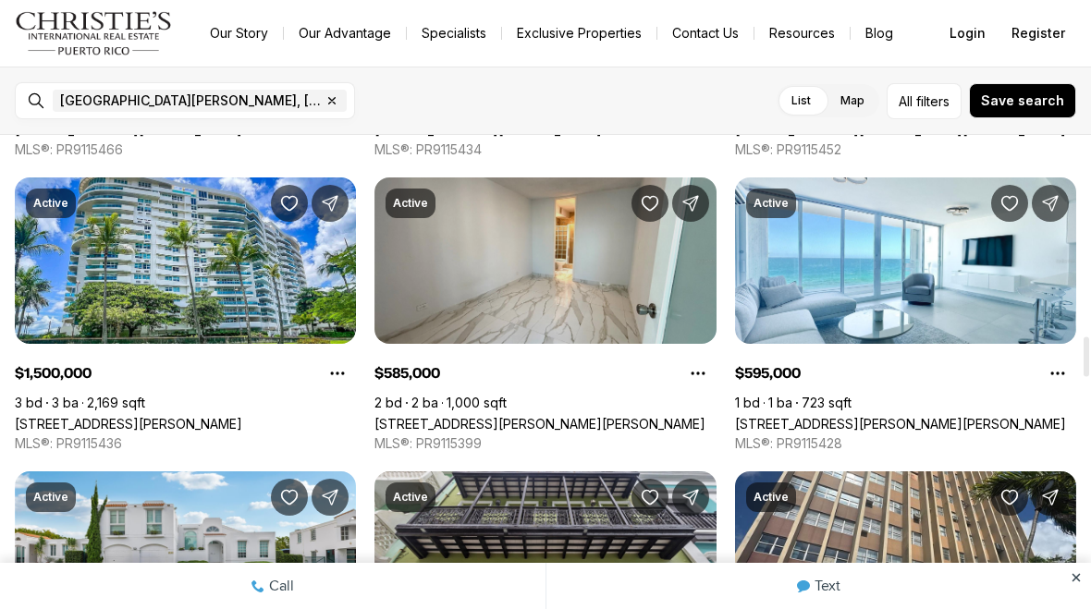
click at [589, 416] on link "[STREET_ADDRESS][PERSON_NAME]" at bounding box center [539, 424] width 331 height 16
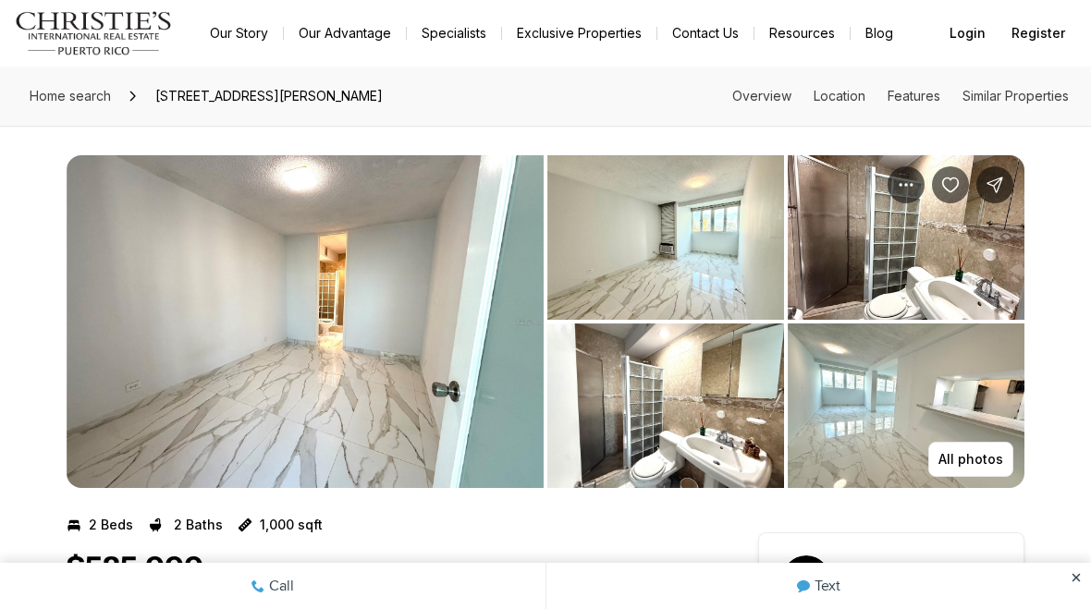
click at [264, 324] on img "View image gallery" at bounding box center [305, 321] width 477 height 333
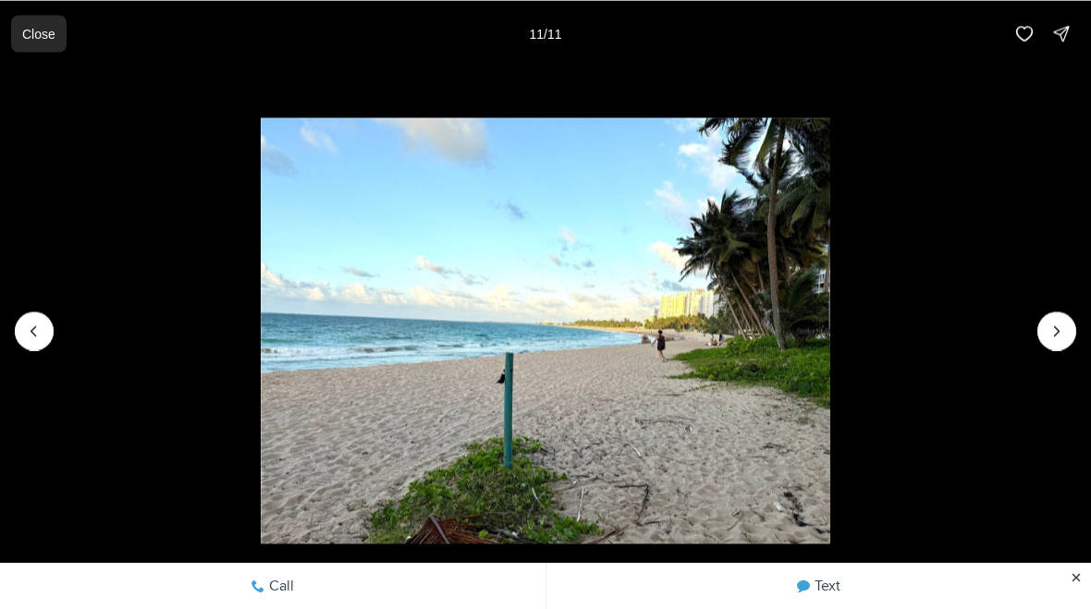
click at [51, 44] on button "Close" at bounding box center [38, 33] width 55 height 37
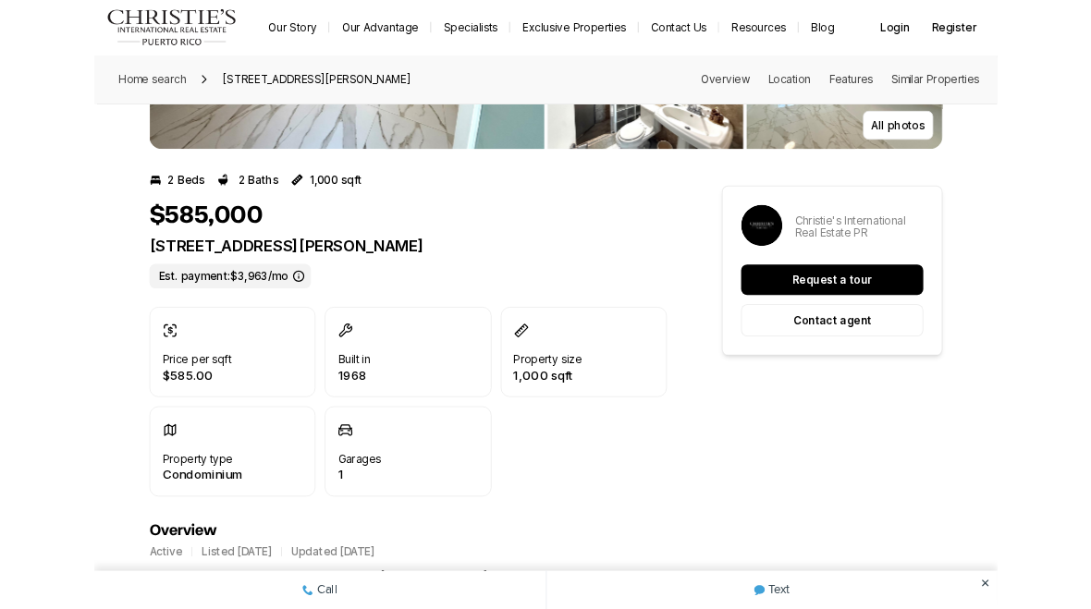
scroll to position [360, 0]
